Goal: Task Accomplishment & Management: Manage account settings

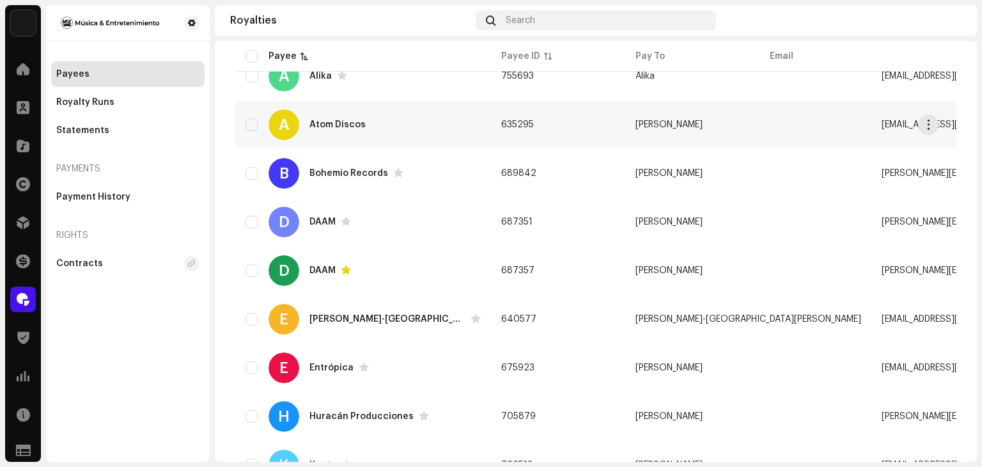
scroll to position [320, 0]
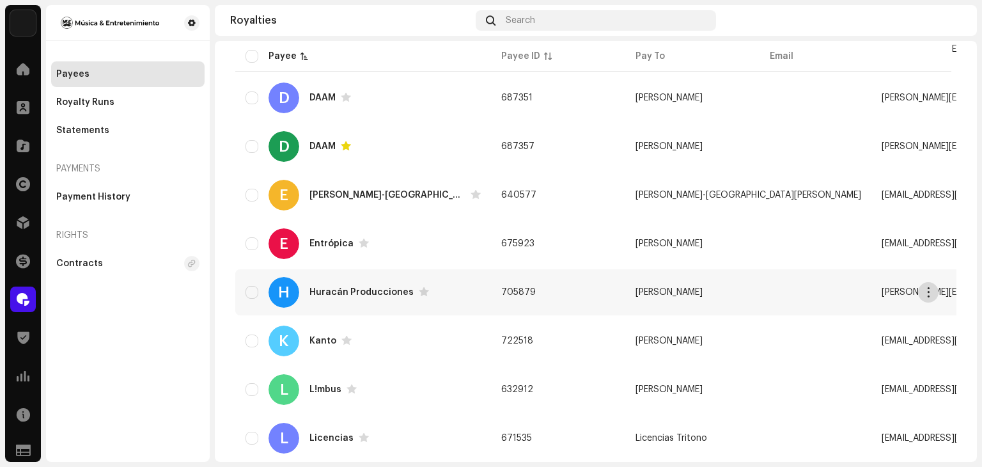
click at [928, 290] on span "button" at bounding box center [929, 292] width 10 height 10
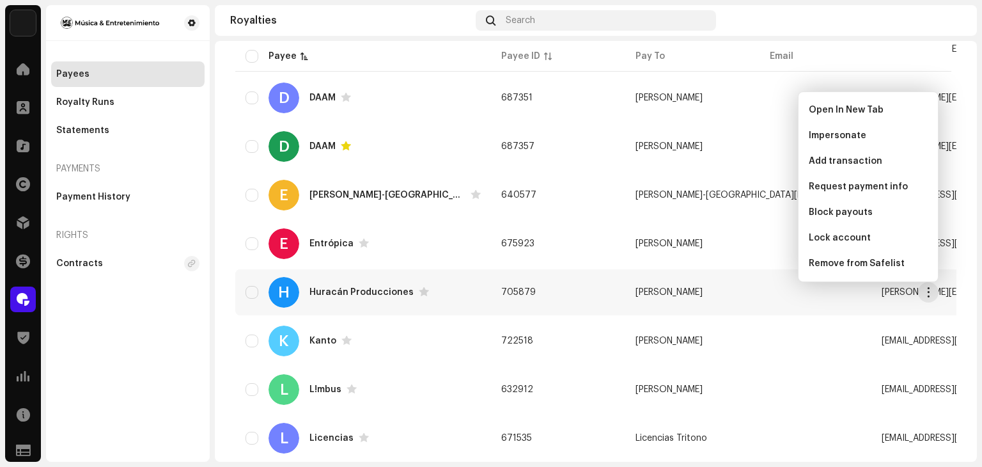
click at [632, 300] on td "[PERSON_NAME]" at bounding box center [748, 292] width 246 height 46
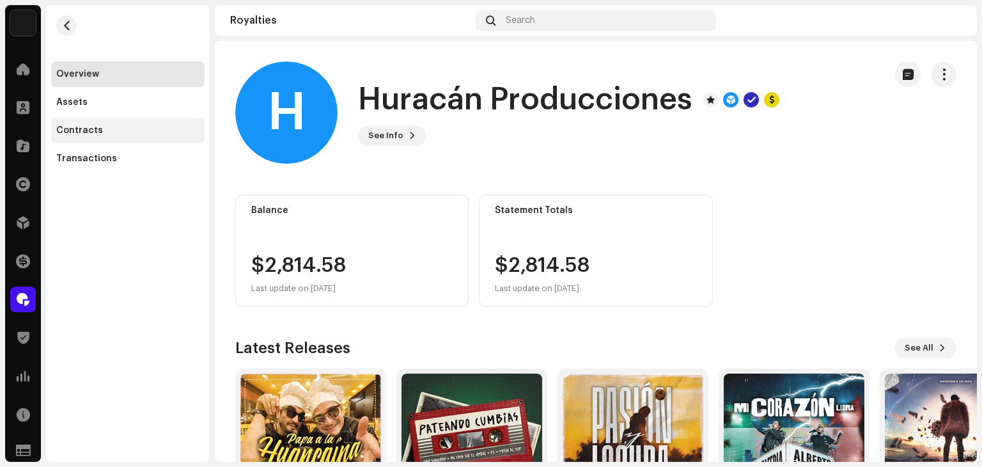
click at [95, 129] on div "Contracts" at bounding box center [79, 130] width 47 height 10
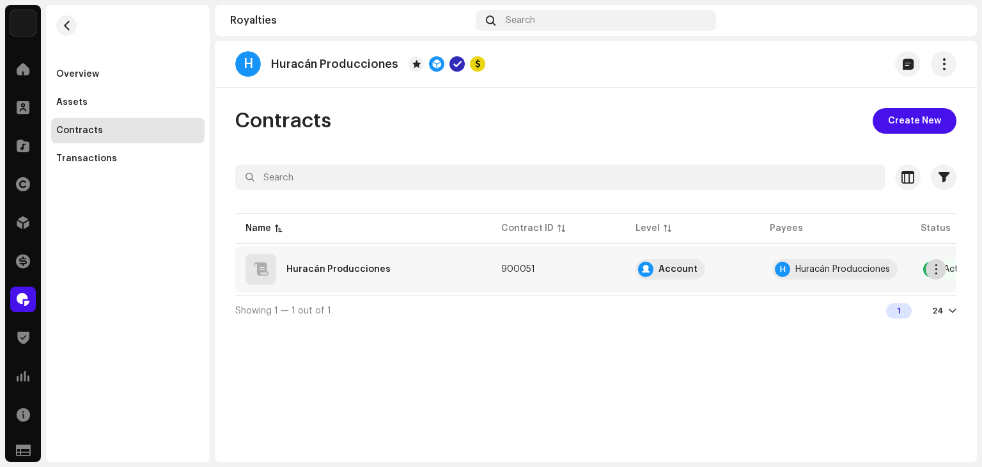
click at [928, 267] on button "button" at bounding box center [936, 269] width 20 height 20
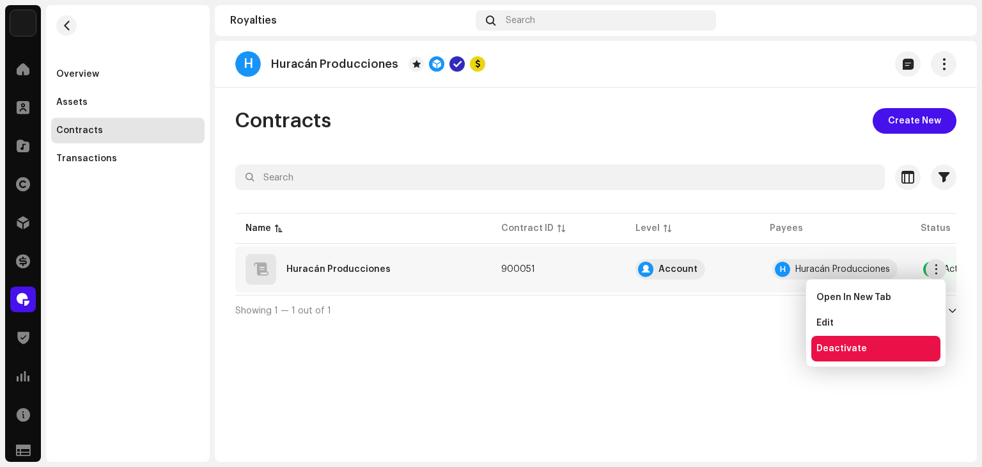
click at [878, 351] on div "Deactivate" at bounding box center [875, 348] width 119 height 10
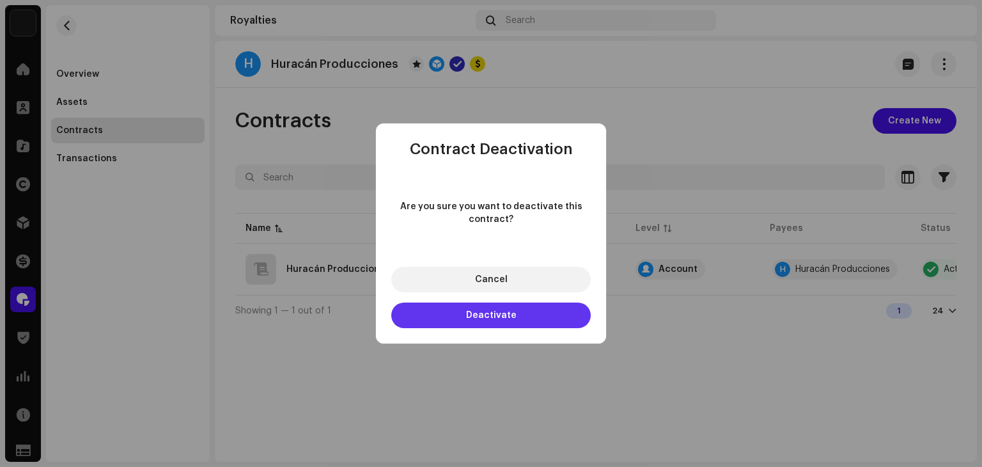
click at [554, 318] on button "Deactivate" at bounding box center [490, 315] width 199 height 26
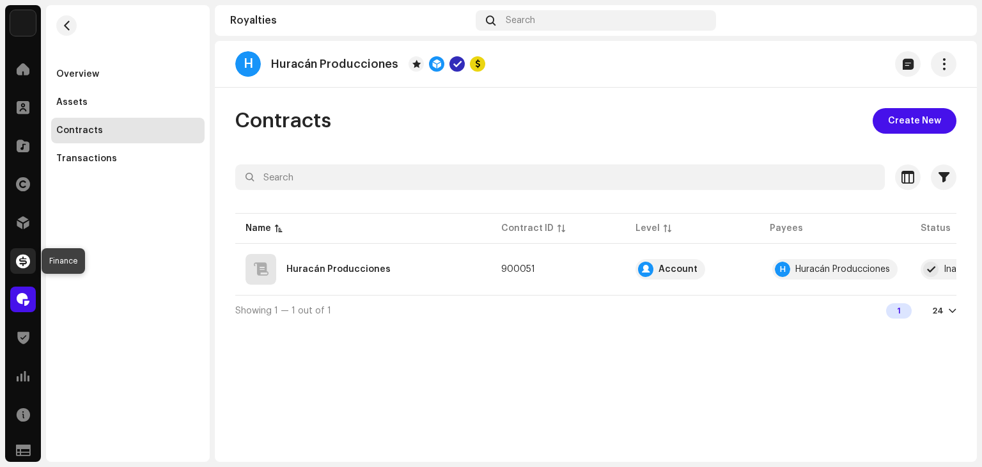
click at [17, 263] on span at bounding box center [23, 261] width 14 height 10
click at [31, 261] on div at bounding box center [23, 261] width 26 height 26
click at [26, 219] on span at bounding box center [23, 222] width 13 height 10
click at [5, 260] on div "Finance" at bounding box center [23, 261] width 36 height 36
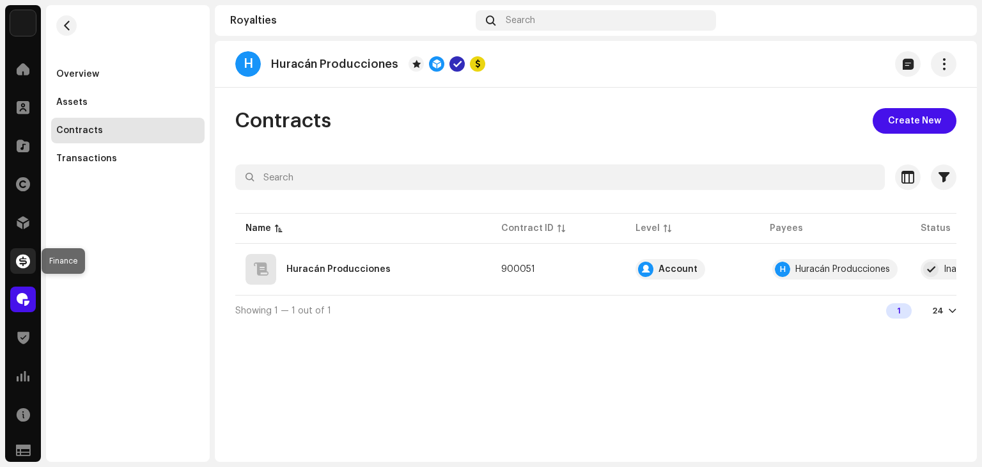
click at [19, 257] on span at bounding box center [23, 261] width 14 height 10
click at [27, 259] on span at bounding box center [23, 261] width 14 height 10
click at [23, 265] on span at bounding box center [23, 261] width 14 height 10
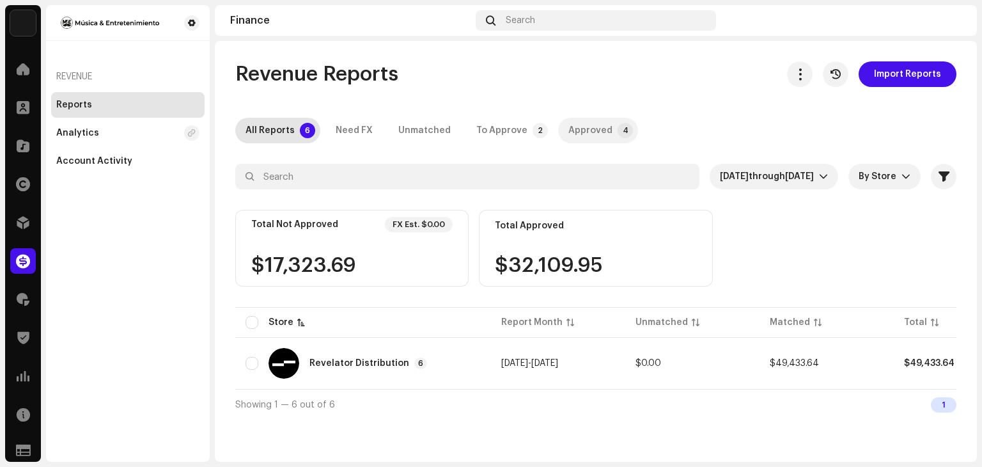
click at [568, 132] on div "Approved" at bounding box center [590, 131] width 44 height 26
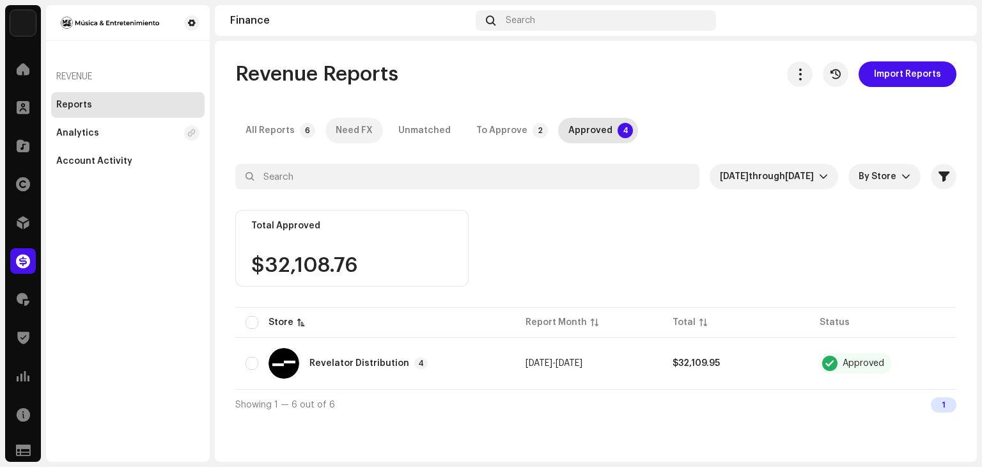
click at [337, 129] on div "Need FX" at bounding box center [354, 131] width 37 height 26
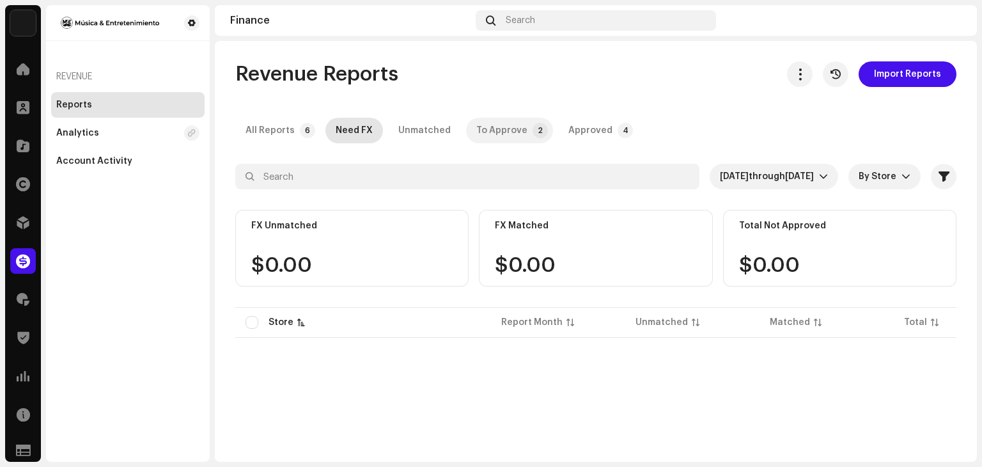
click at [518, 128] on p-tab "To Approve 2" at bounding box center [509, 131] width 87 height 26
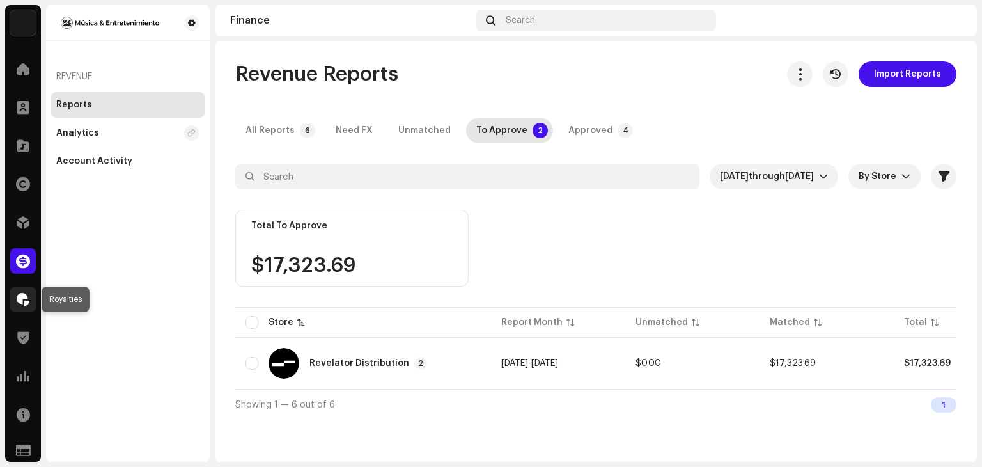
click at [28, 294] on span at bounding box center [23, 299] width 13 height 10
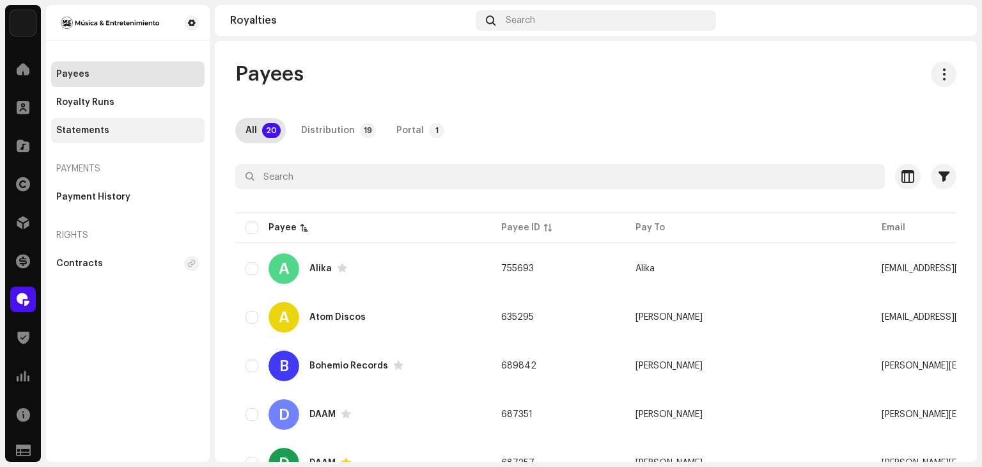
click at [123, 139] on div "Statements" at bounding box center [127, 131] width 153 height 26
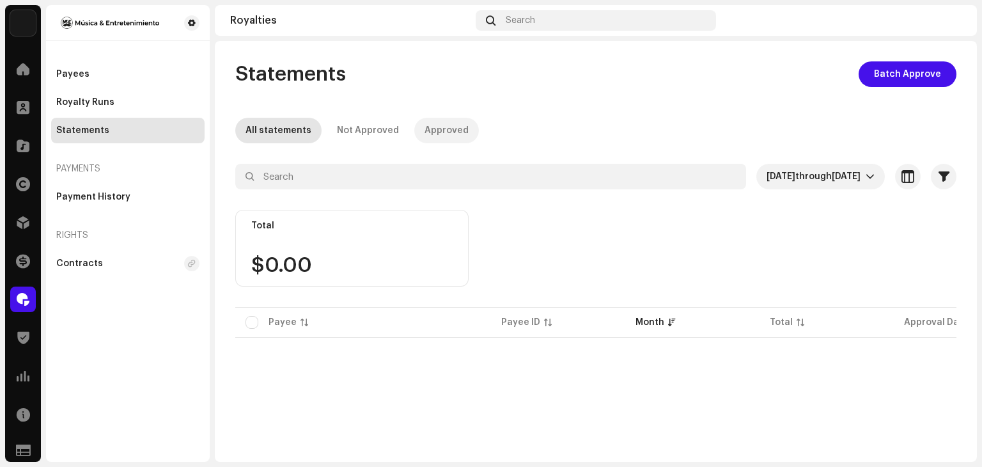
click at [446, 126] on div "Approved" at bounding box center [447, 131] width 44 height 26
click at [288, 130] on div "All statements" at bounding box center [279, 131] width 66 height 26
click at [844, 171] on span "Oct 2025 through Oct 2025" at bounding box center [816, 177] width 99 height 26
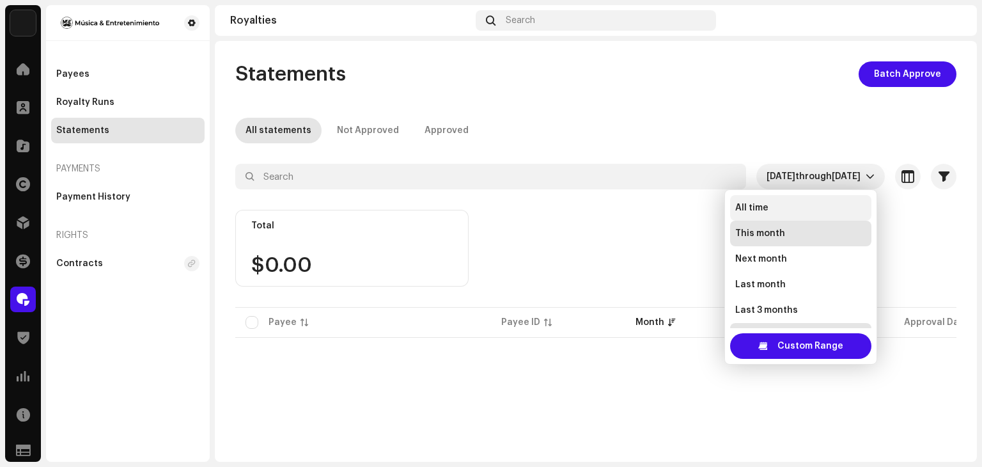
click at [775, 201] on li "All time" at bounding box center [800, 208] width 141 height 26
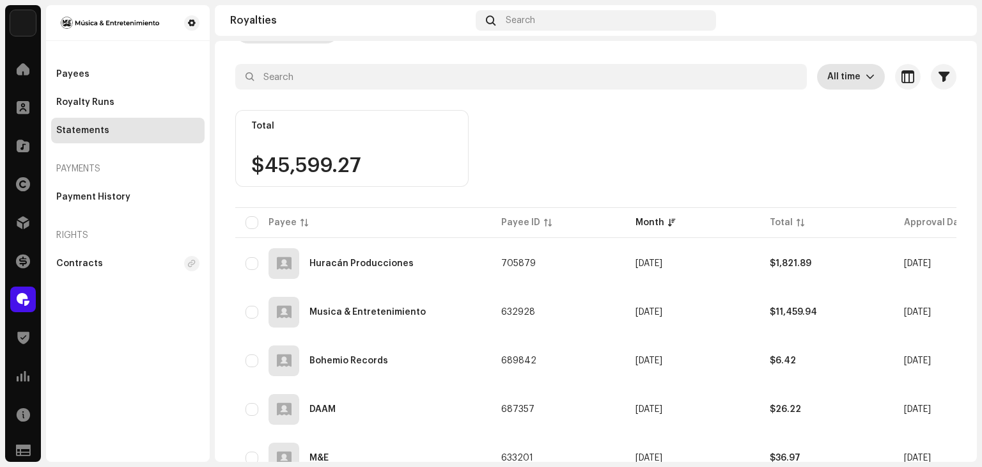
scroll to position [192, 0]
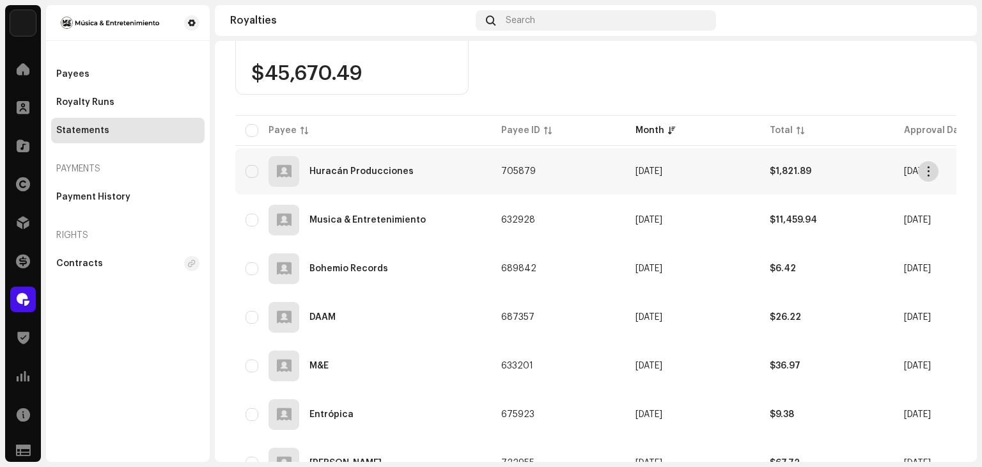
click at [924, 175] on span "button" at bounding box center [929, 171] width 10 height 10
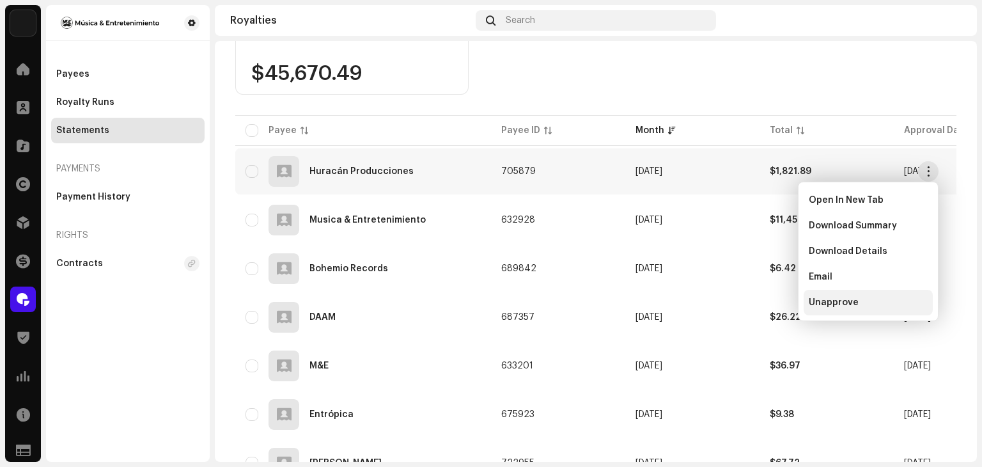
click at [869, 306] on div "Unapprove" at bounding box center [868, 302] width 119 height 10
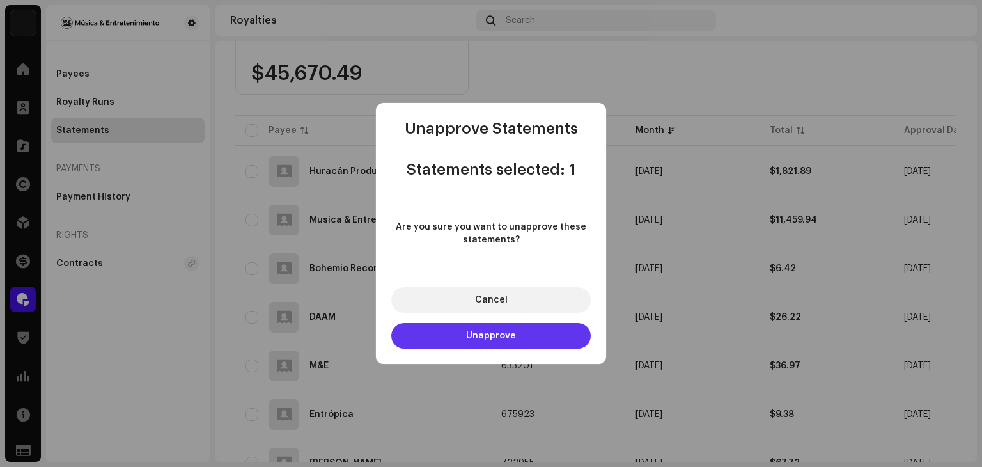
click at [535, 336] on button "Unapprove" at bounding box center [490, 336] width 199 height 26
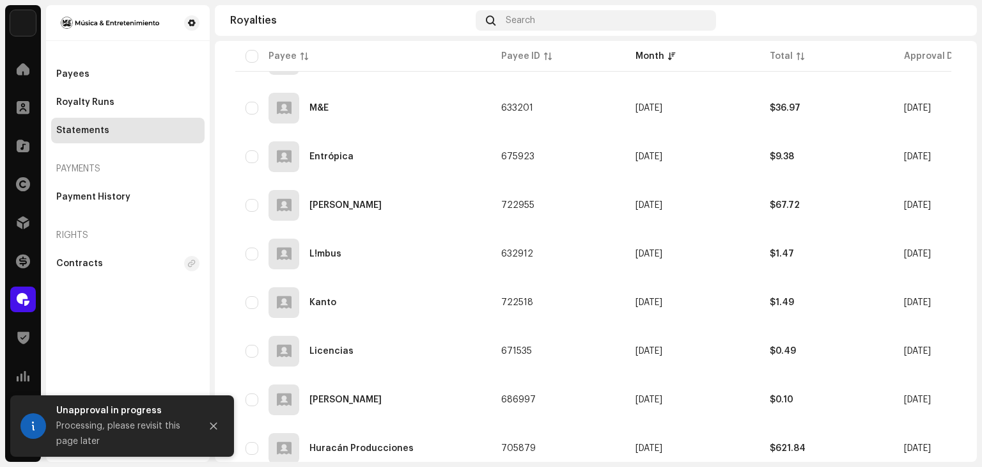
scroll to position [581, 0]
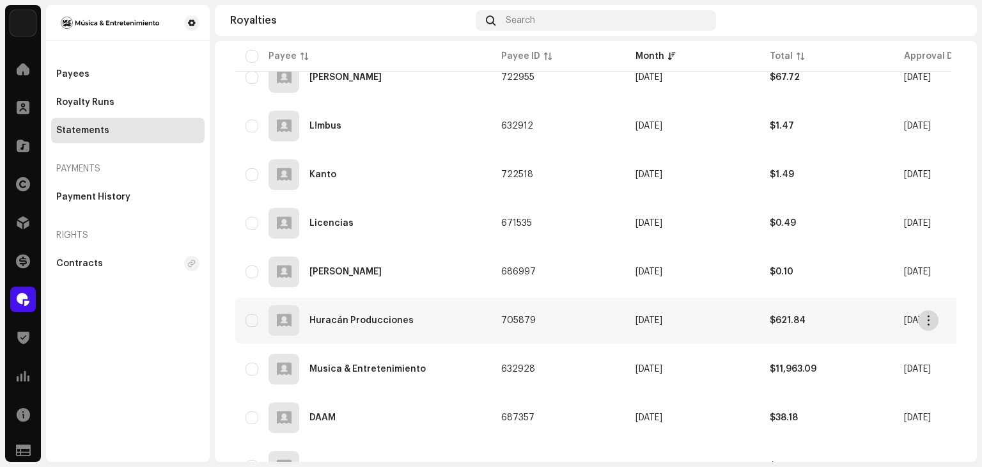
click at [932, 323] on span "button" at bounding box center [929, 320] width 10 height 10
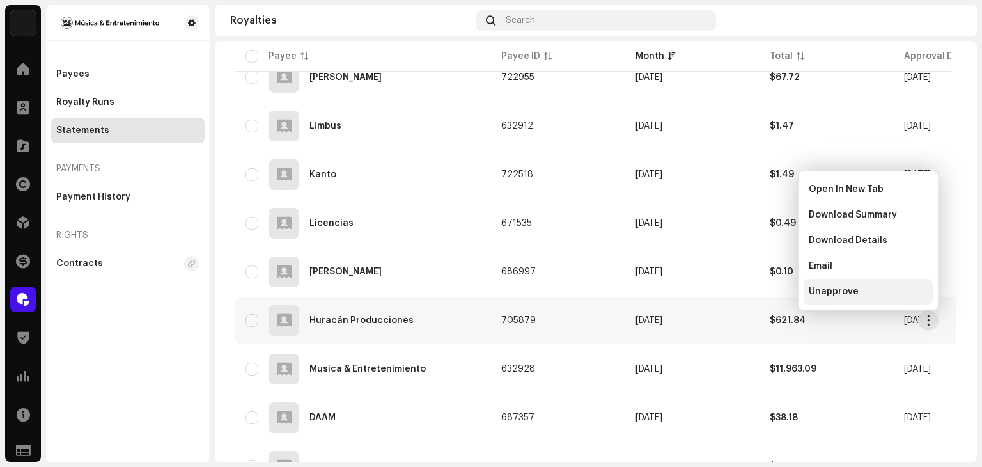
click at [887, 295] on div "Unapprove" at bounding box center [868, 291] width 119 height 10
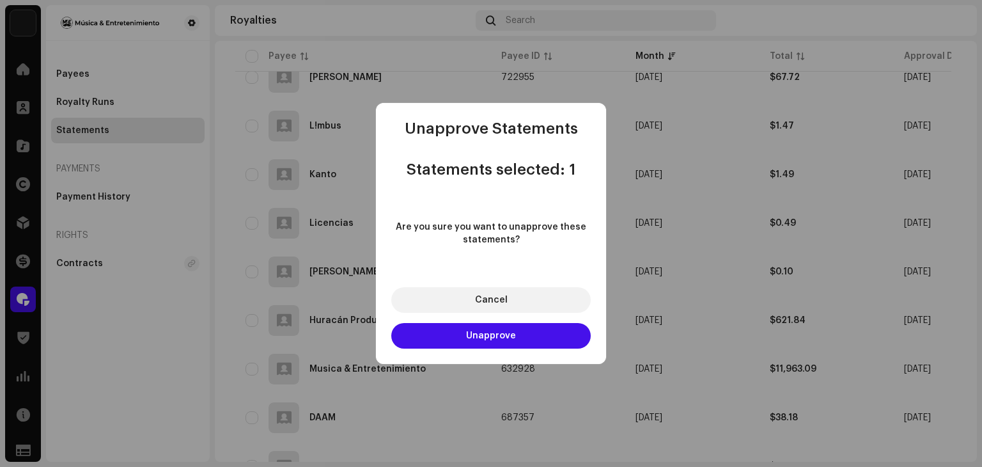
click at [544, 341] on button "Unapprove" at bounding box center [490, 336] width 199 height 26
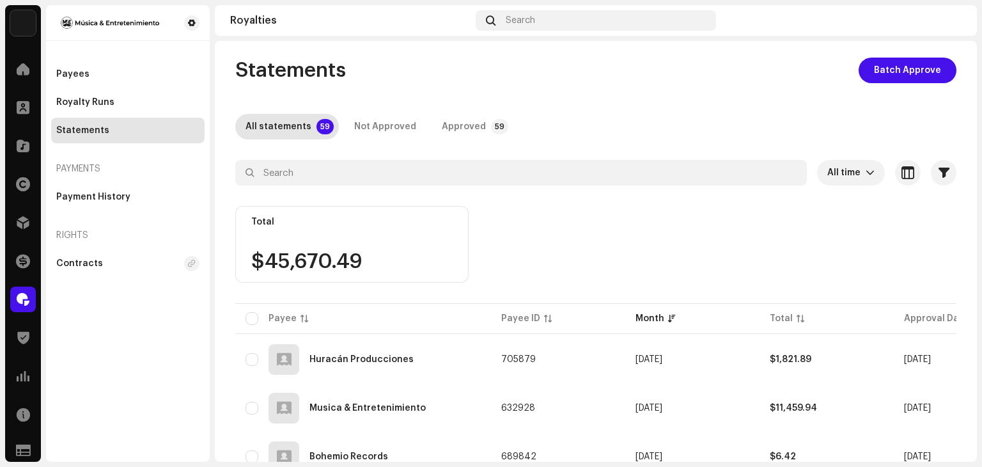
scroll to position [0, 0]
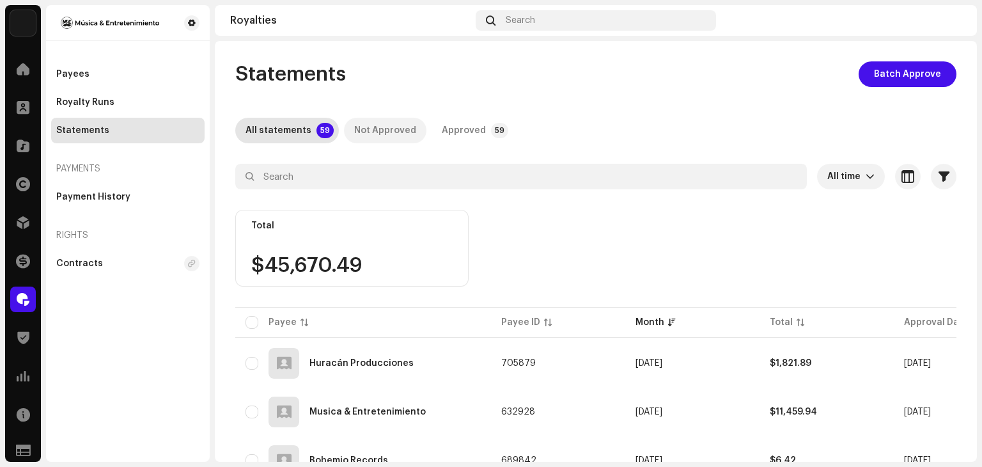
click at [403, 130] on div "Not Approved" at bounding box center [385, 131] width 62 height 26
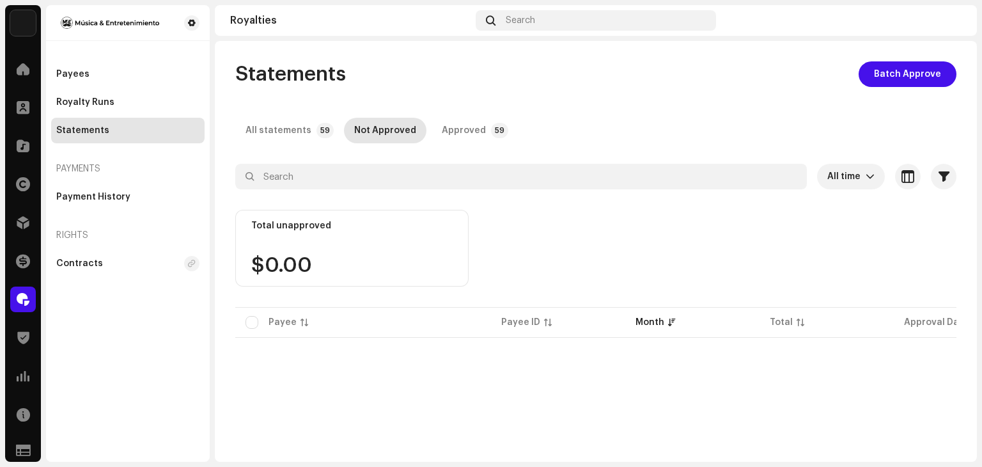
click at [297, 132] on div "All statements" at bounding box center [279, 131] width 66 height 26
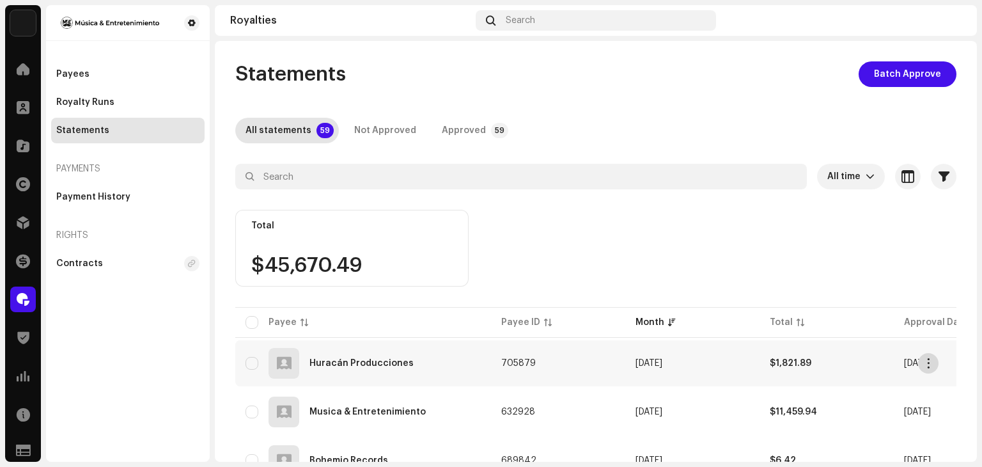
click at [931, 363] on span "button" at bounding box center [929, 363] width 10 height 10
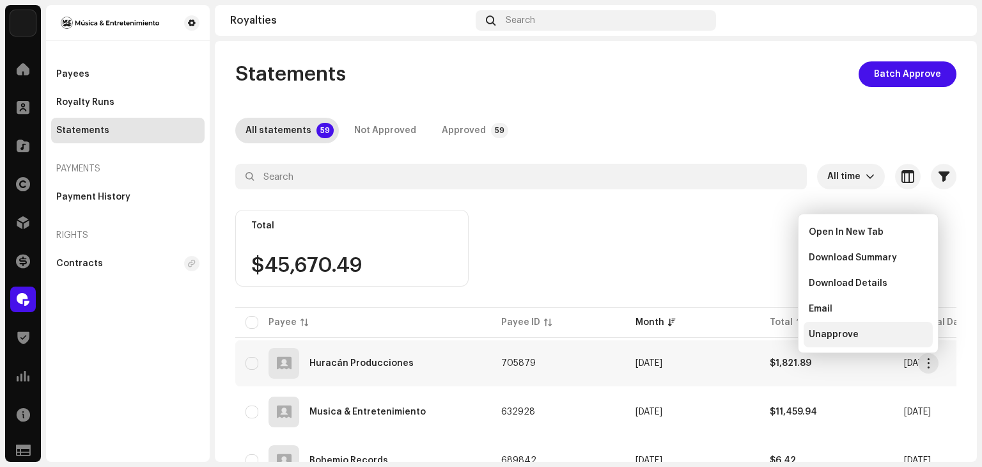
click at [895, 329] on div "Unapprove" at bounding box center [868, 334] width 119 height 10
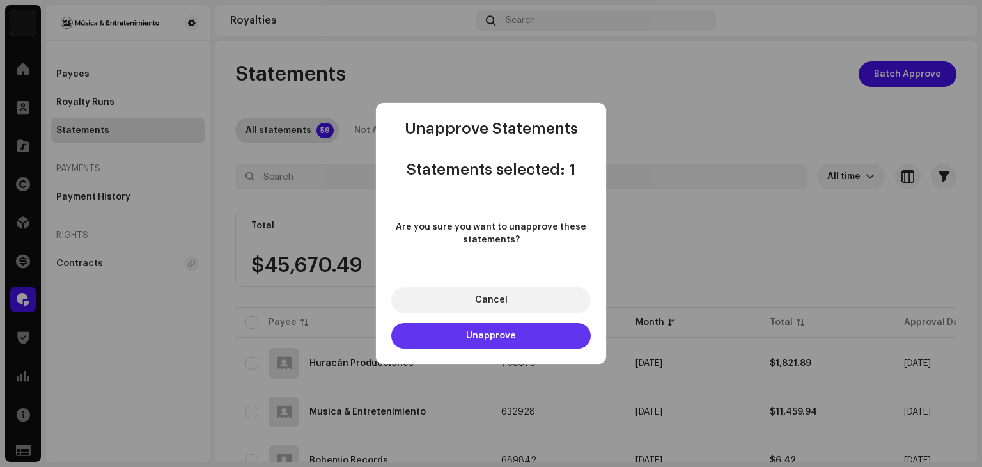
click at [543, 335] on button "Unapprove" at bounding box center [490, 336] width 199 height 26
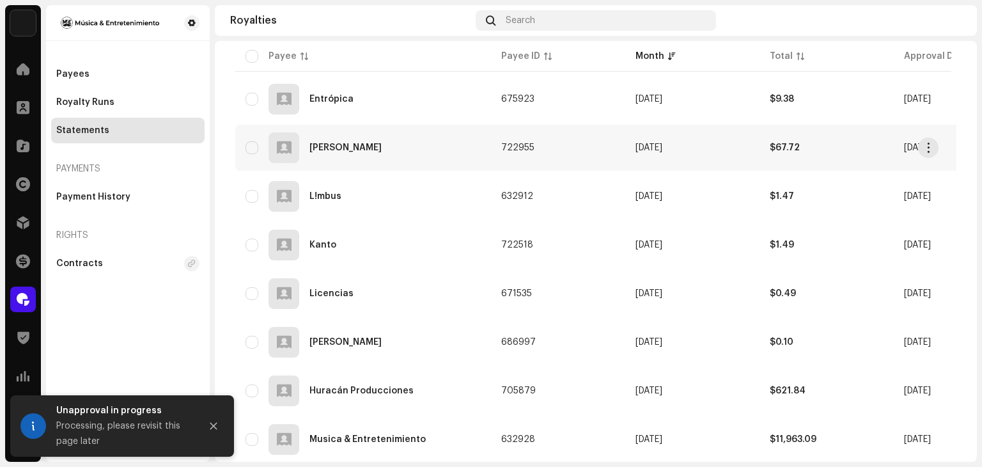
scroll to position [511, 0]
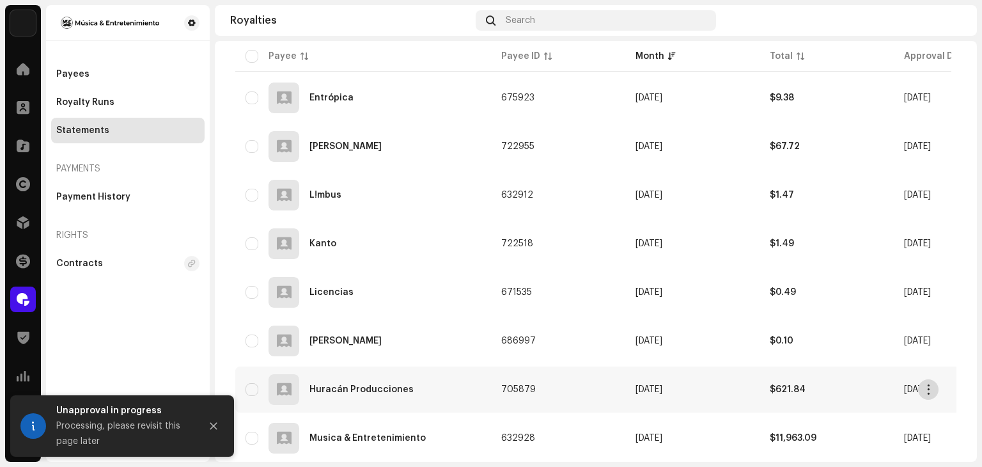
click at [928, 393] on span "button" at bounding box center [929, 389] width 10 height 10
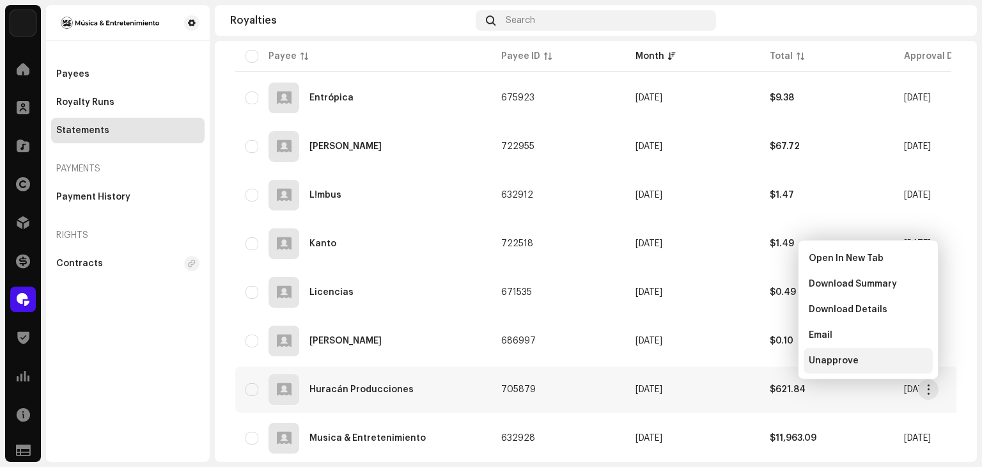
click at [882, 362] on div "Unapprove" at bounding box center [868, 360] width 119 height 10
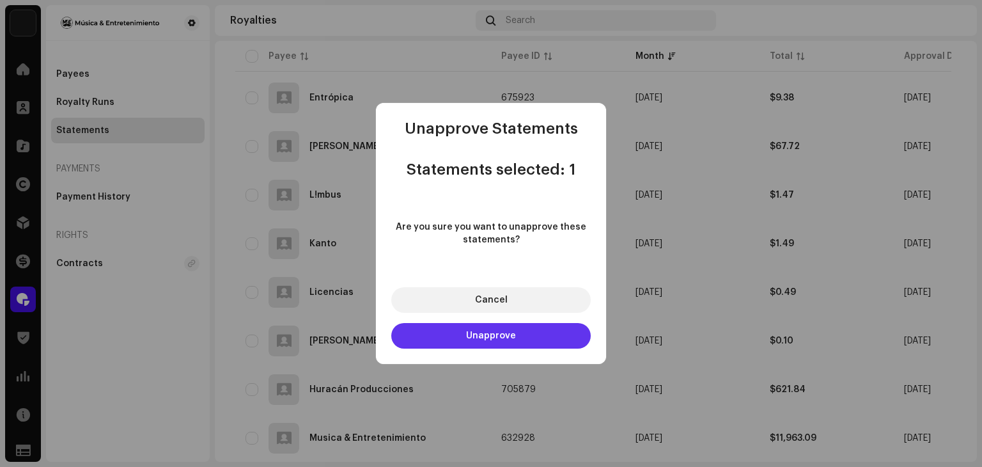
click at [547, 345] on button "Unapprove" at bounding box center [490, 336] width 199 height 26
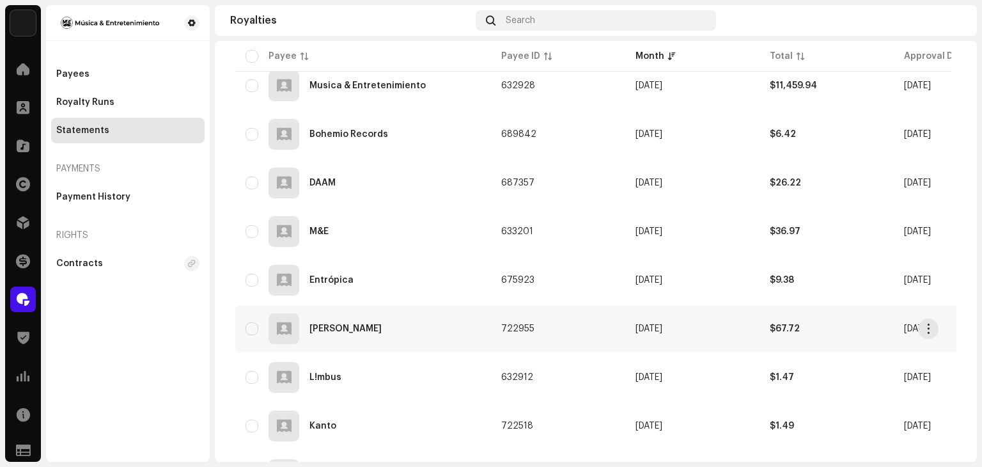
scroll to position [128, 0]
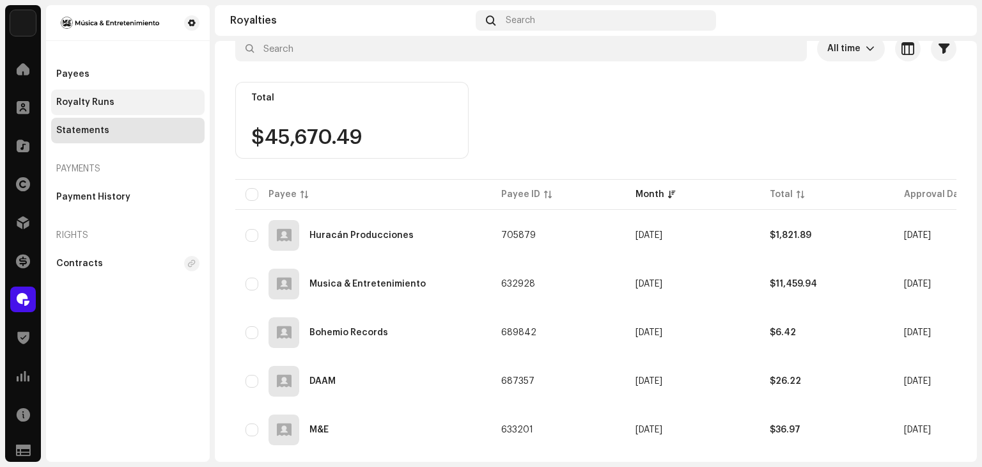
click at [108, 102] on div "Royalty Runs" at bounding box center [85, 102] width 58 height 10
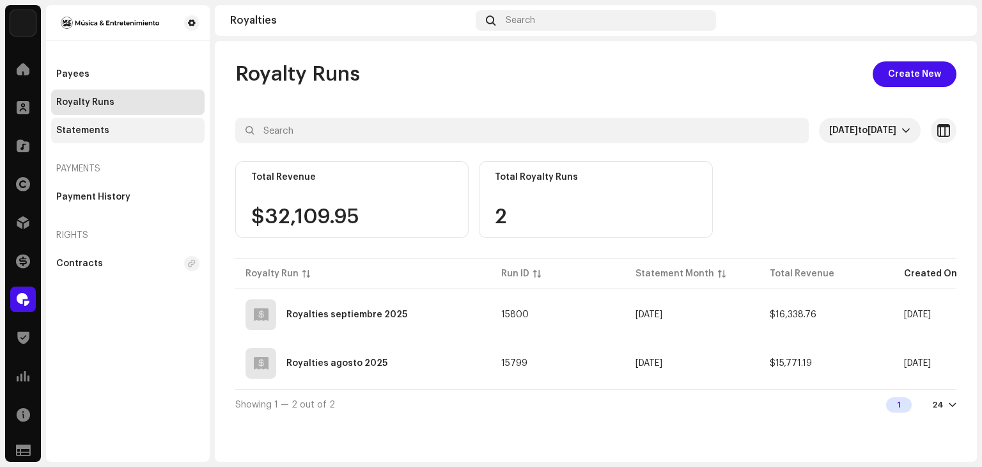
click at [100, 123] on div "Statements" at bounding box center [127, 131] width 153 height 26
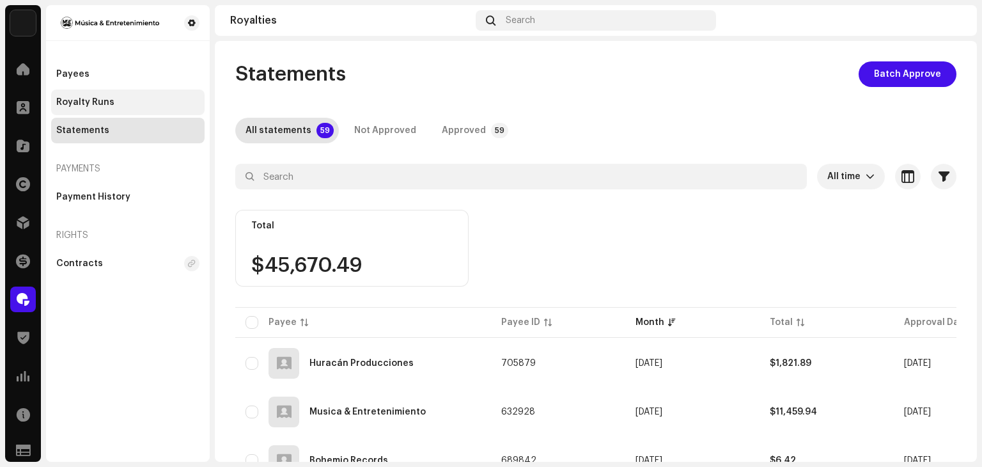
click at [100, 105] on div "Royalty Runs" at bounding box center [85, 102] width 58 height 10
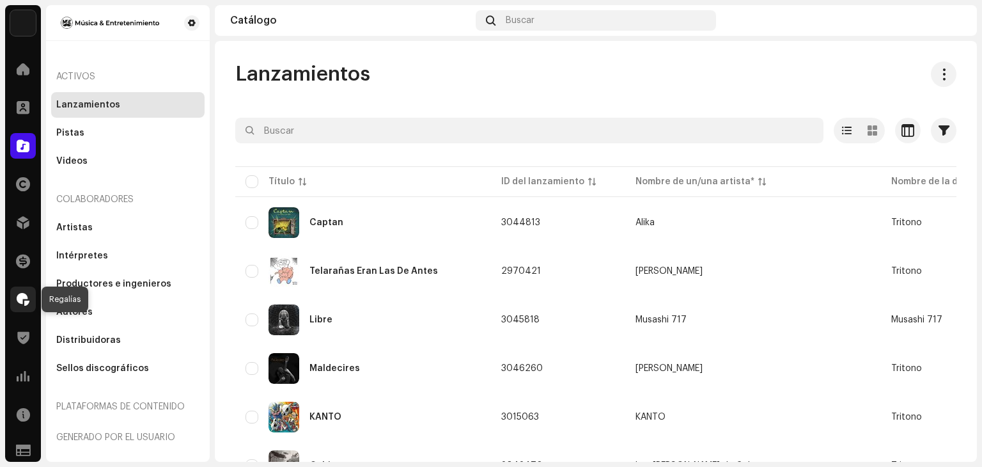
click at [20, 290] on div at bounding box center [23, 299] width 26 height 26
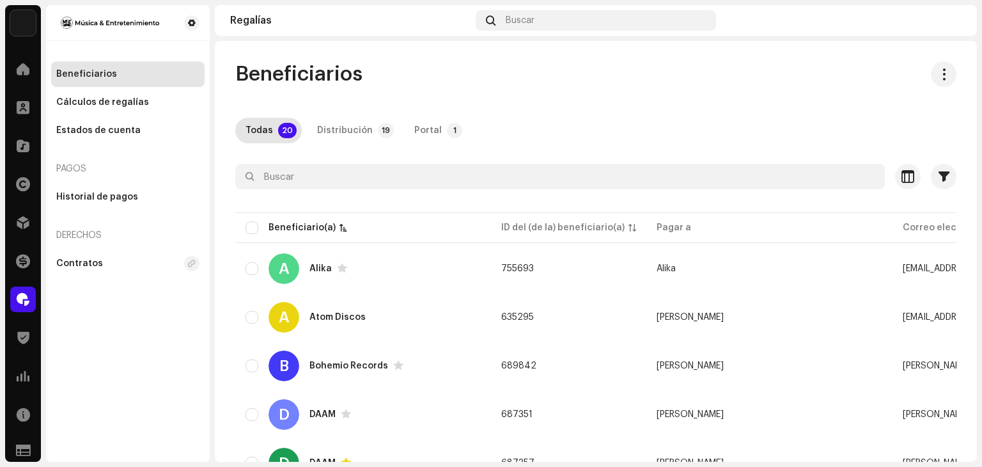
click at [949, 19] on img at bounding box center [951, 20] width 20 height 20
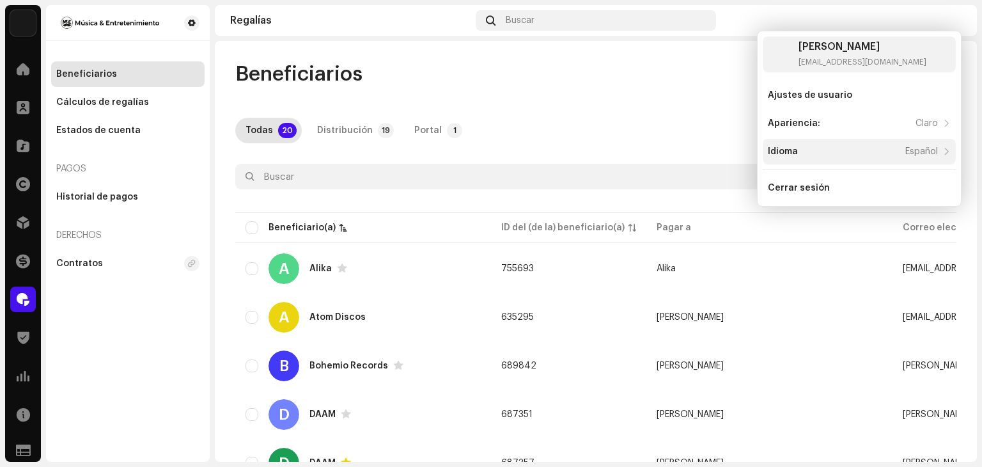
click at [854, 156] on div "Idioma Español" at bounding box center [853, 151] width 170 height 10
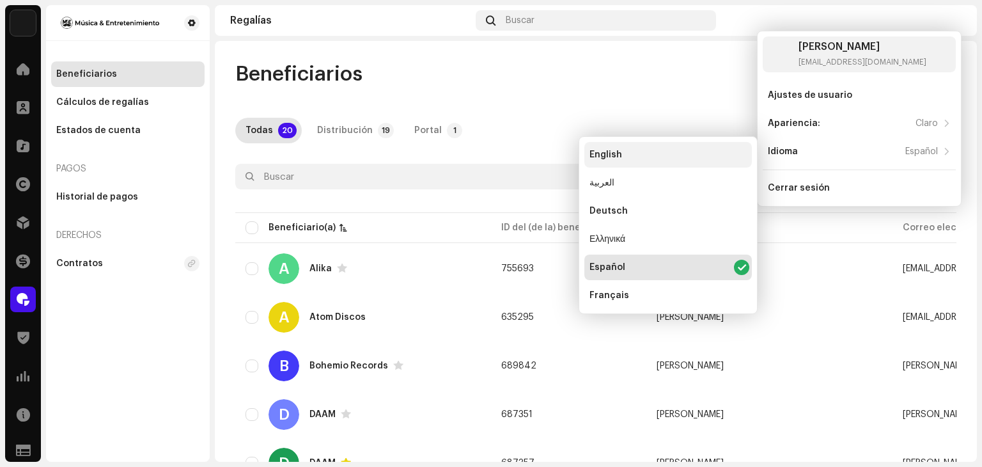
click at [644, 150] on div "English" at bounding box center [668, 155] width 168 height 26
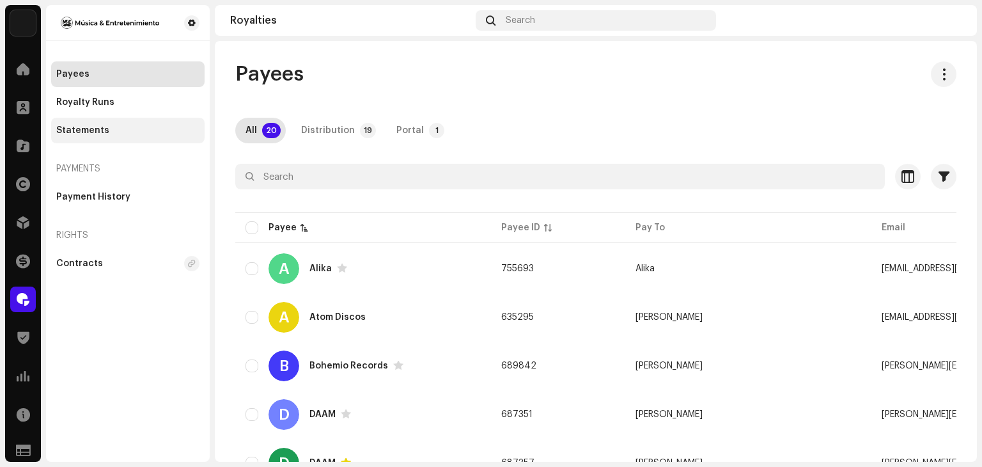
click at [119, 126] on div "Statements" at bounding box center [127, 130] width 143 height 10
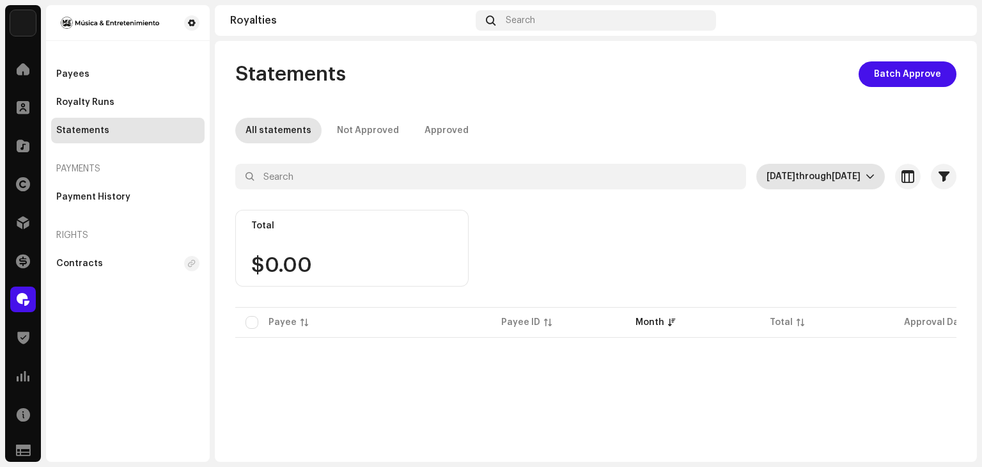
click at [866, 175] on icon "dropdown trigger" at bounding box center [870, 177] width 8 height 4
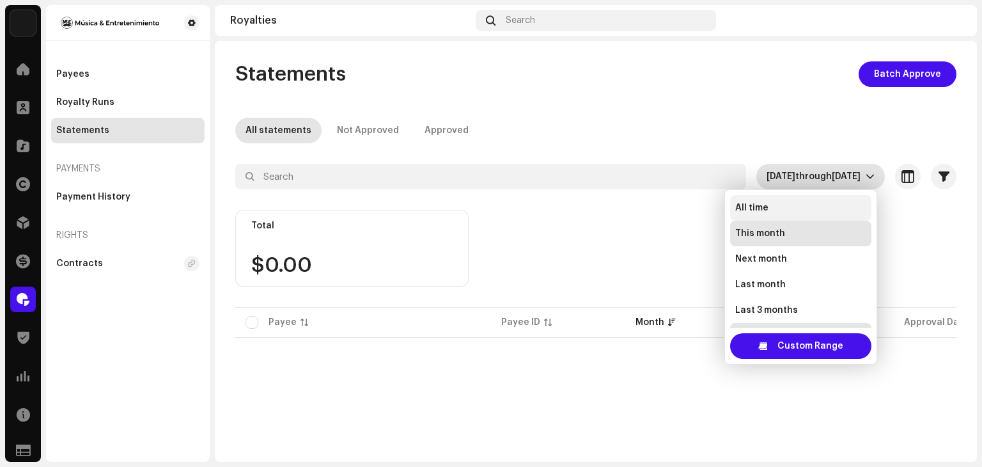
click at [786, 210] on li "All time" at bounding box center [800, 208] width 141 height 26
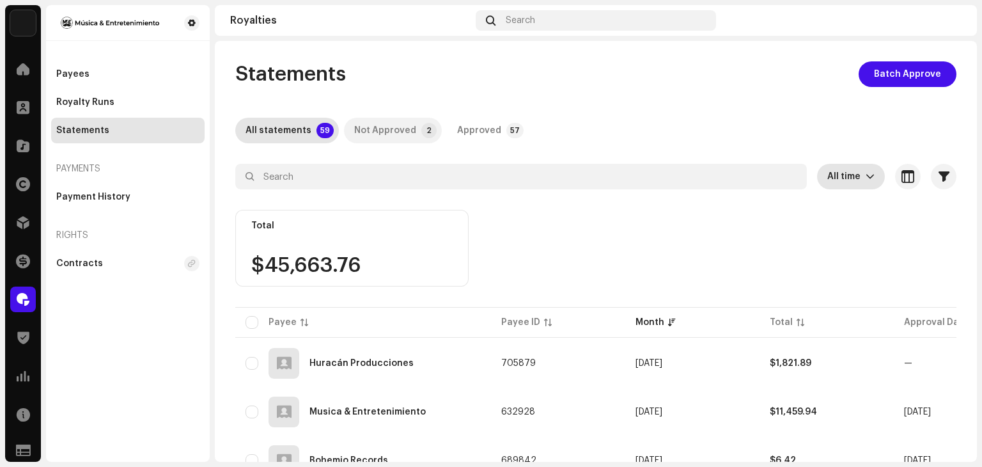
click at [391, 123] on div "Not Approved" at bounding box center [385, 131] width 62 height 26
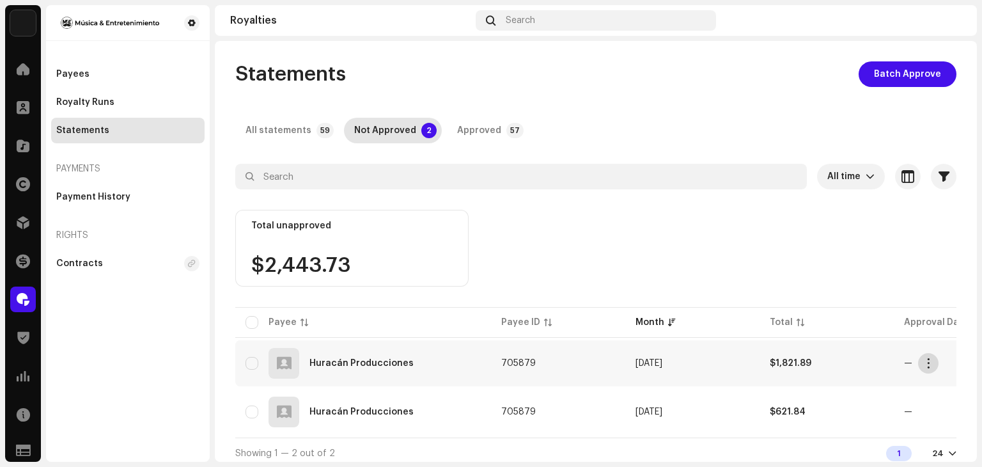
click at [928, 366] on span "button" at bounding box center [929, 363] width 10 height 10
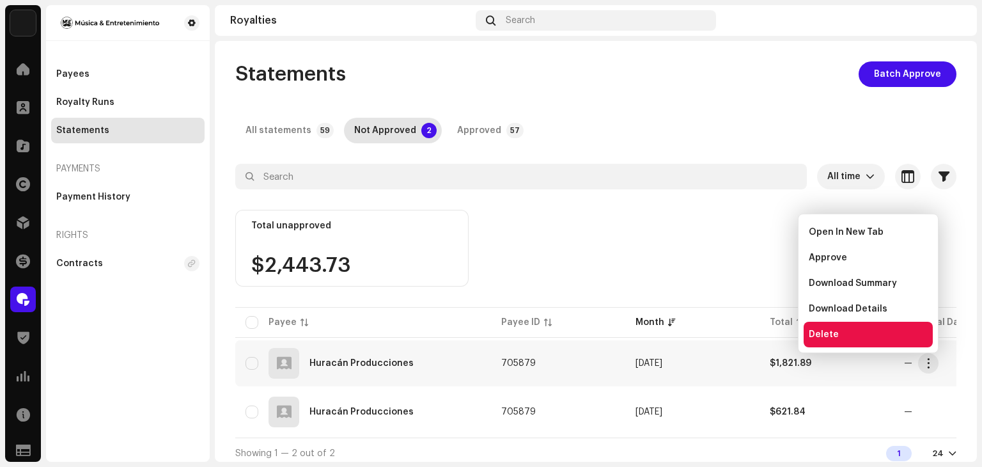
click at [880, 338] on div "Delete" at bounding box center [868, 334] width 119 height 10
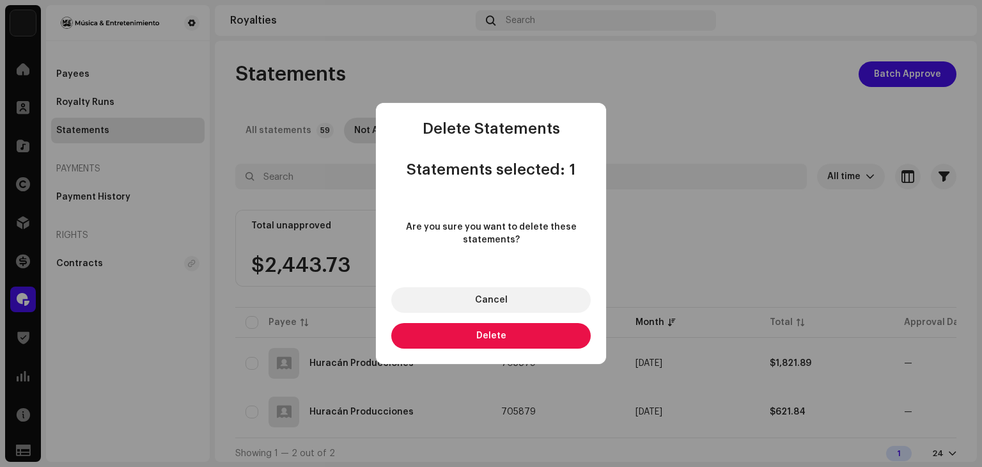
click at [555, 340] on button "Delete" at bounding box center [490, 336] width 199 height 26
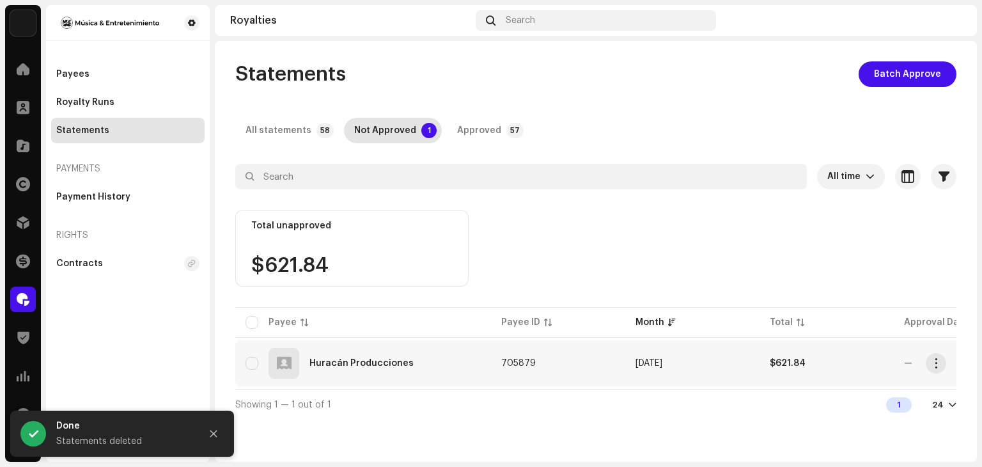
click at [944, 371] on re-m-actions-button at bounding box center [936, 363] width 20 height 20
click at [937, 366] on span "button" at bounding box center [937, 363] width 10 height 10
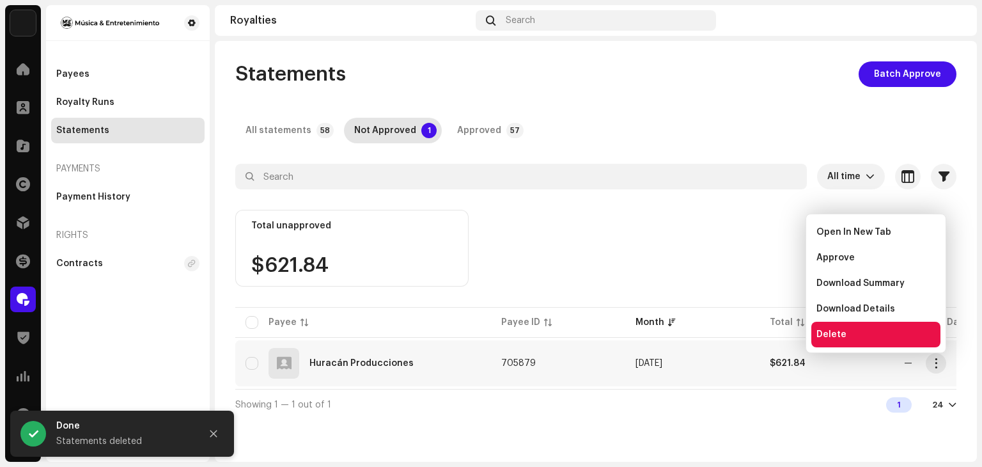
click at [893, 342] on div "Delete" at bounding box center [875, 335] width 129 height 26
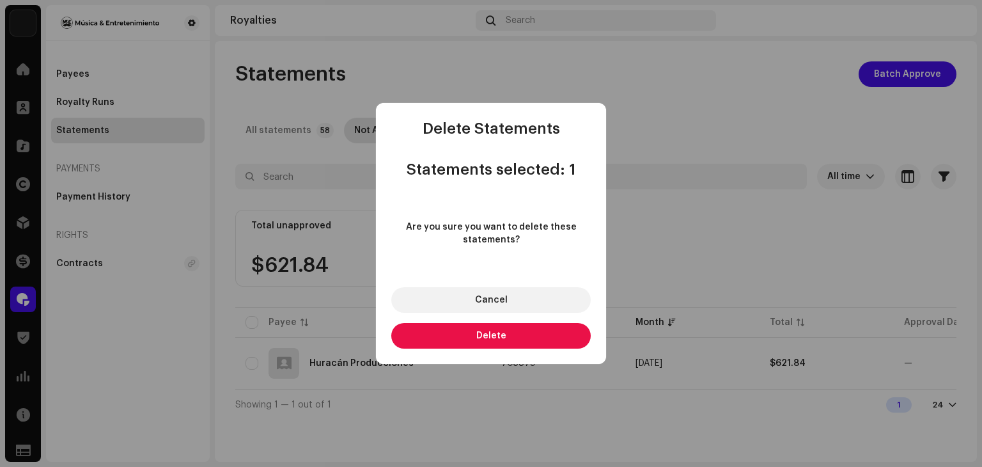
click at [521, 339] on button "Delete" at bounding box center [490, 336] width 199 height 26
